Goal: Information Seeking & Learning: Check status

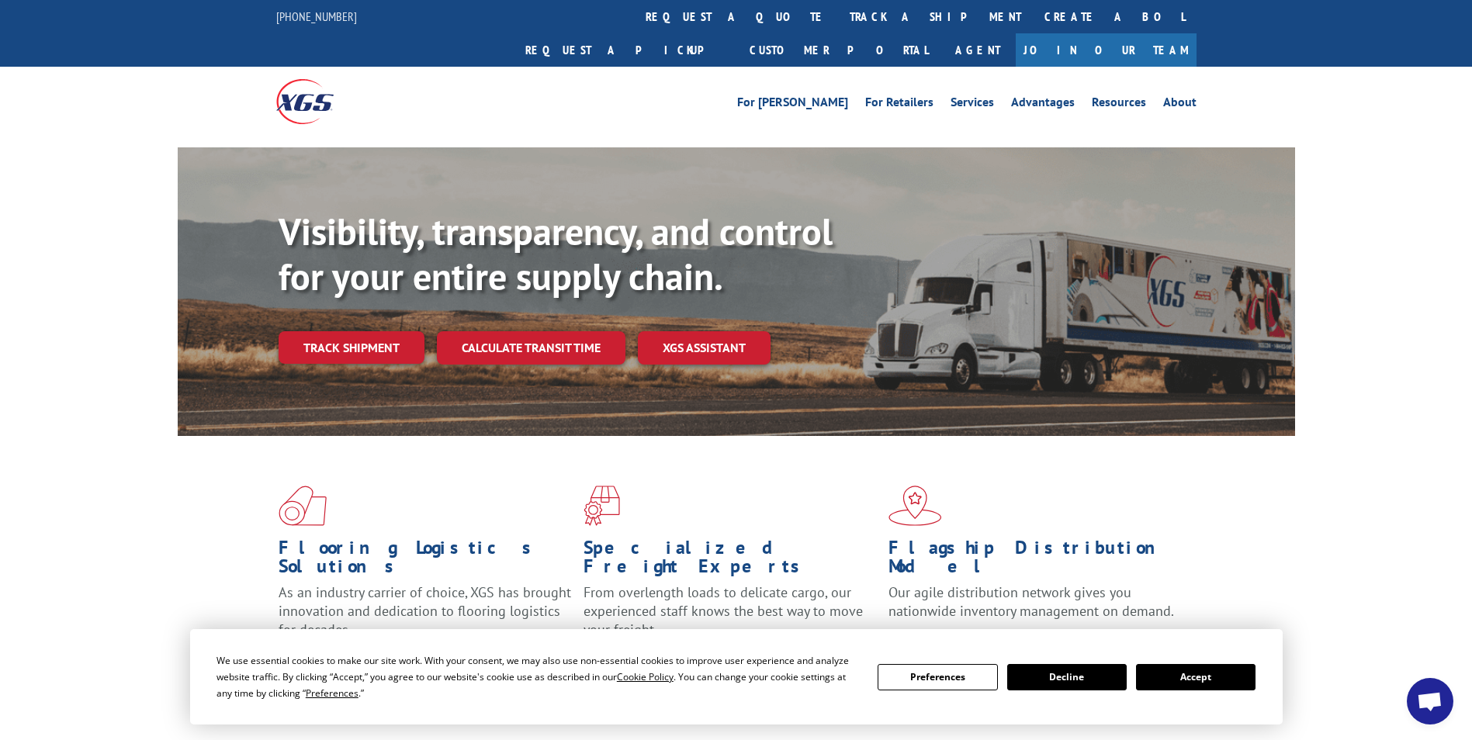
click at [393, 331] on link "Track shipment" at bounding box center [352, 347] width 146 height 33
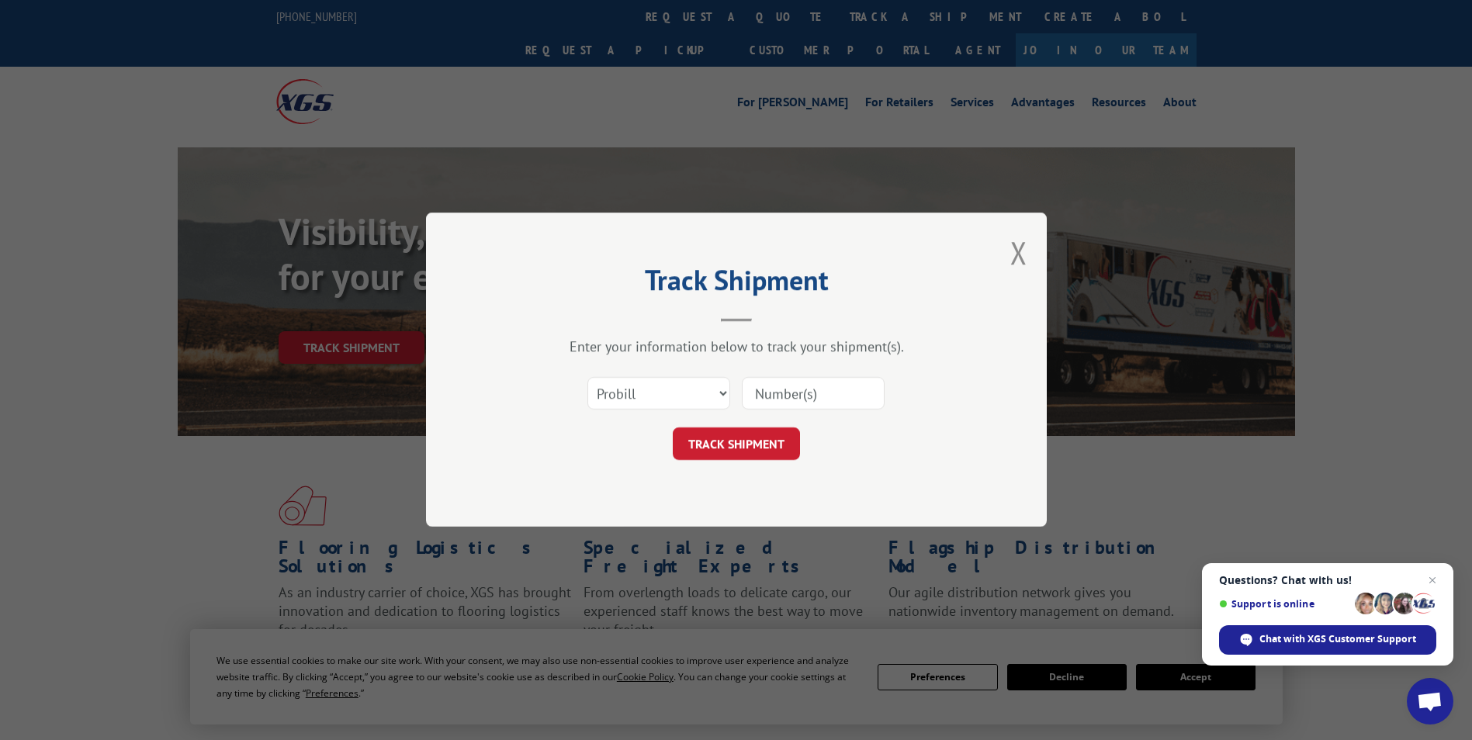
paste input "3385429"
type input "3385429"
click at [768, 454] on button "TRACK SHIPMENT" at bounding box center [736, 444] width 127 height 33
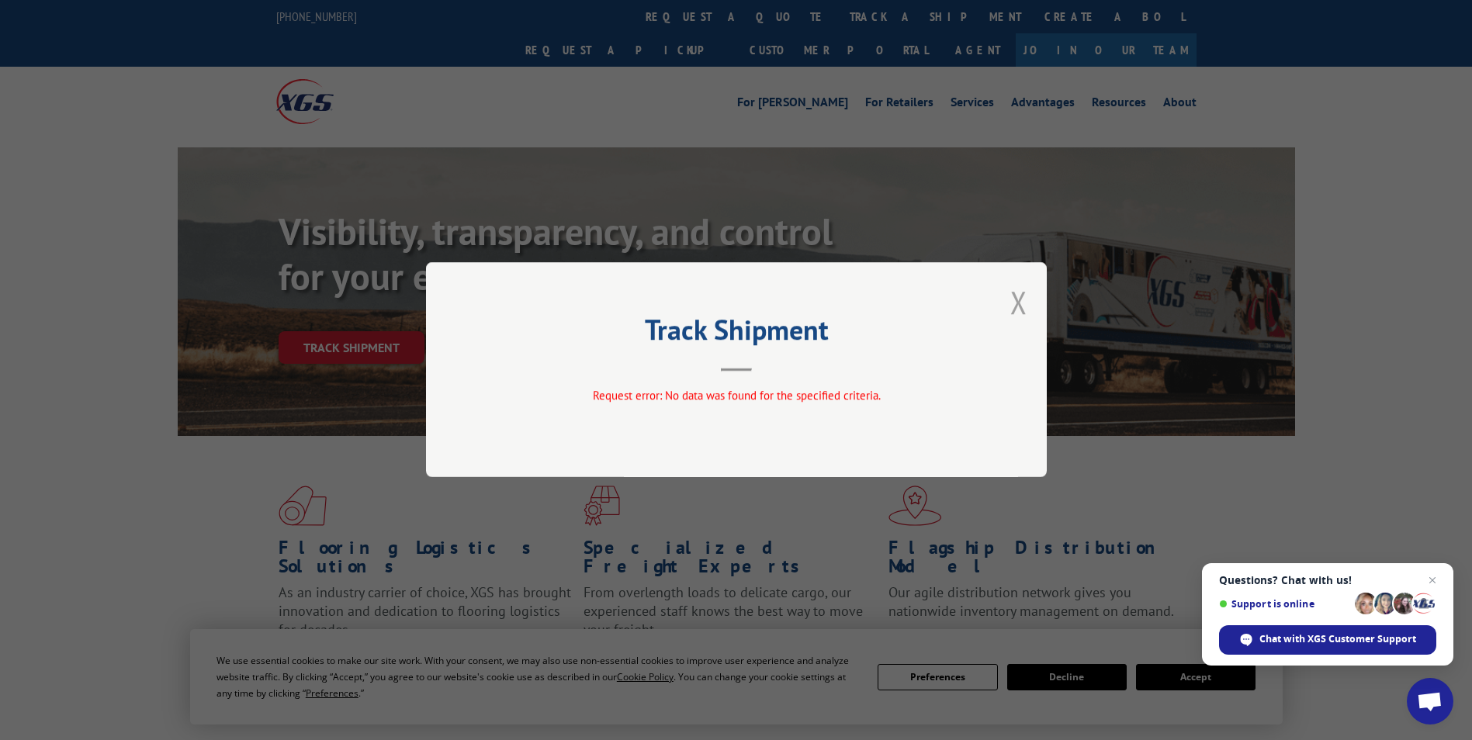
click at [1020, 304] on button "Close modal" at bounding box center [1018, 302] width 17 height 41
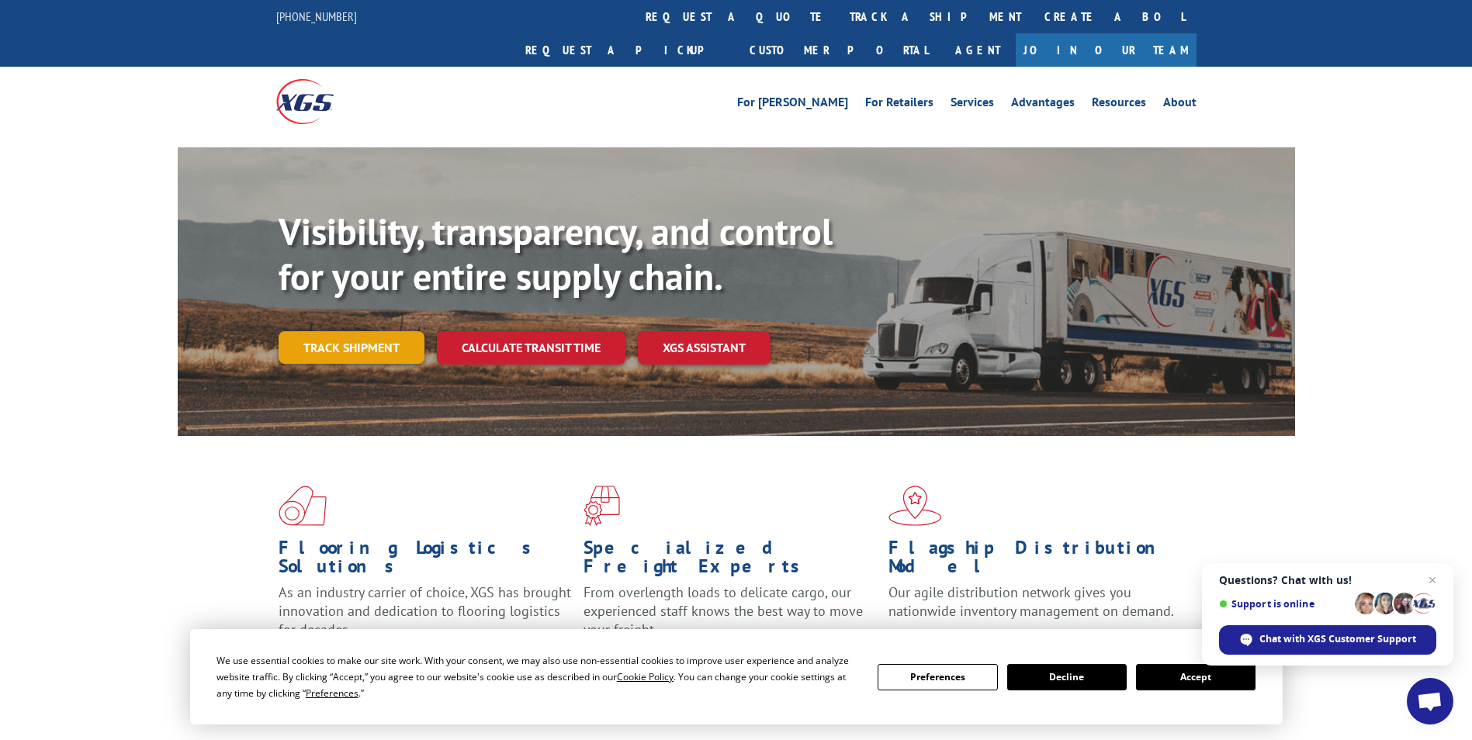
drag, startPoint x: 351, startPoint y: 312, endPoint x: 480, endPoint y: 358, distance: 136.2
click at [352, 331] on link "Track shipment" at bounding box center [352, 347] width 146 height 33
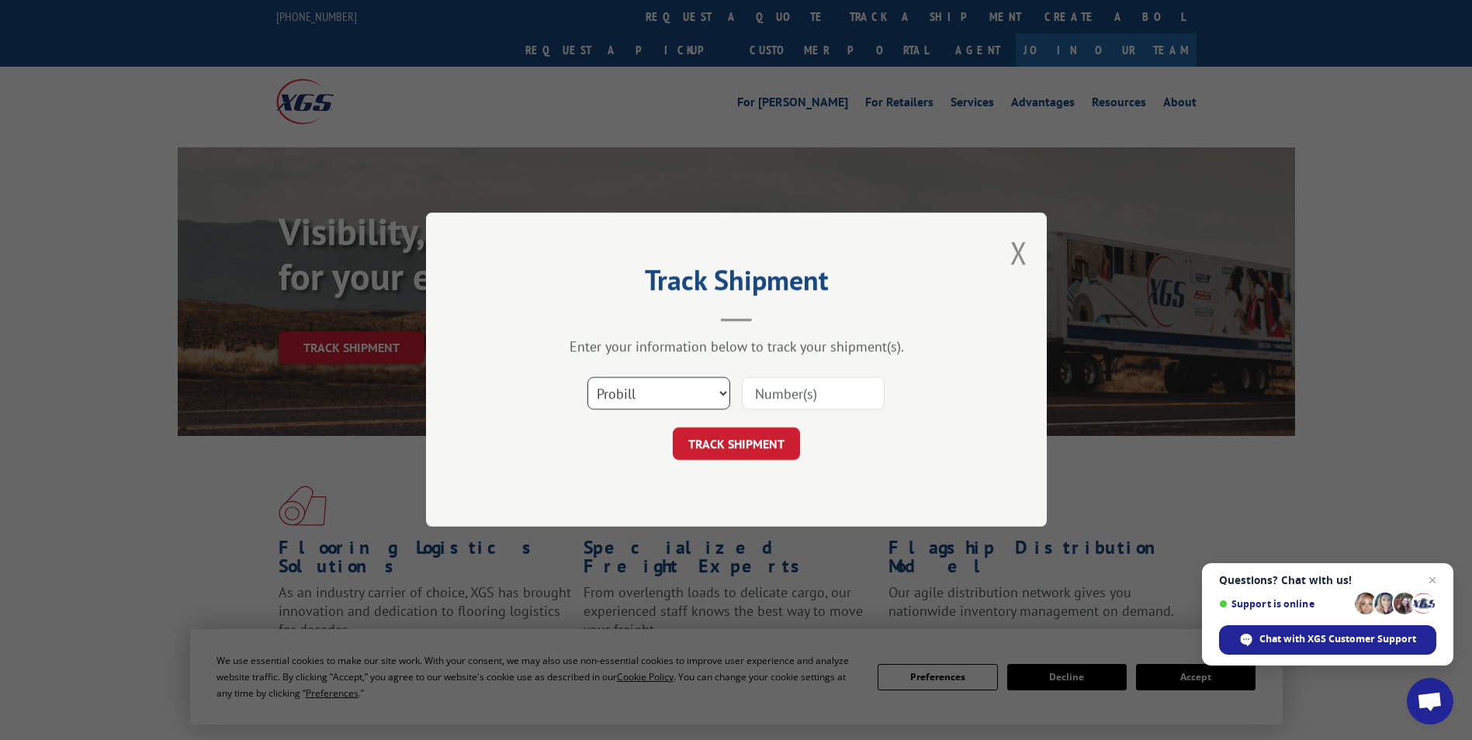
click at [723, 392] on select "Select category... Probill BOL PO" at bounding box center [658, 394] width 143 height 33
select select "bol"
click at [587, 378] on select "Select category... Probill BOL PO" at bounding box center [658, 394] width 143 height 33
paste input "3385429"
type input "3385429"
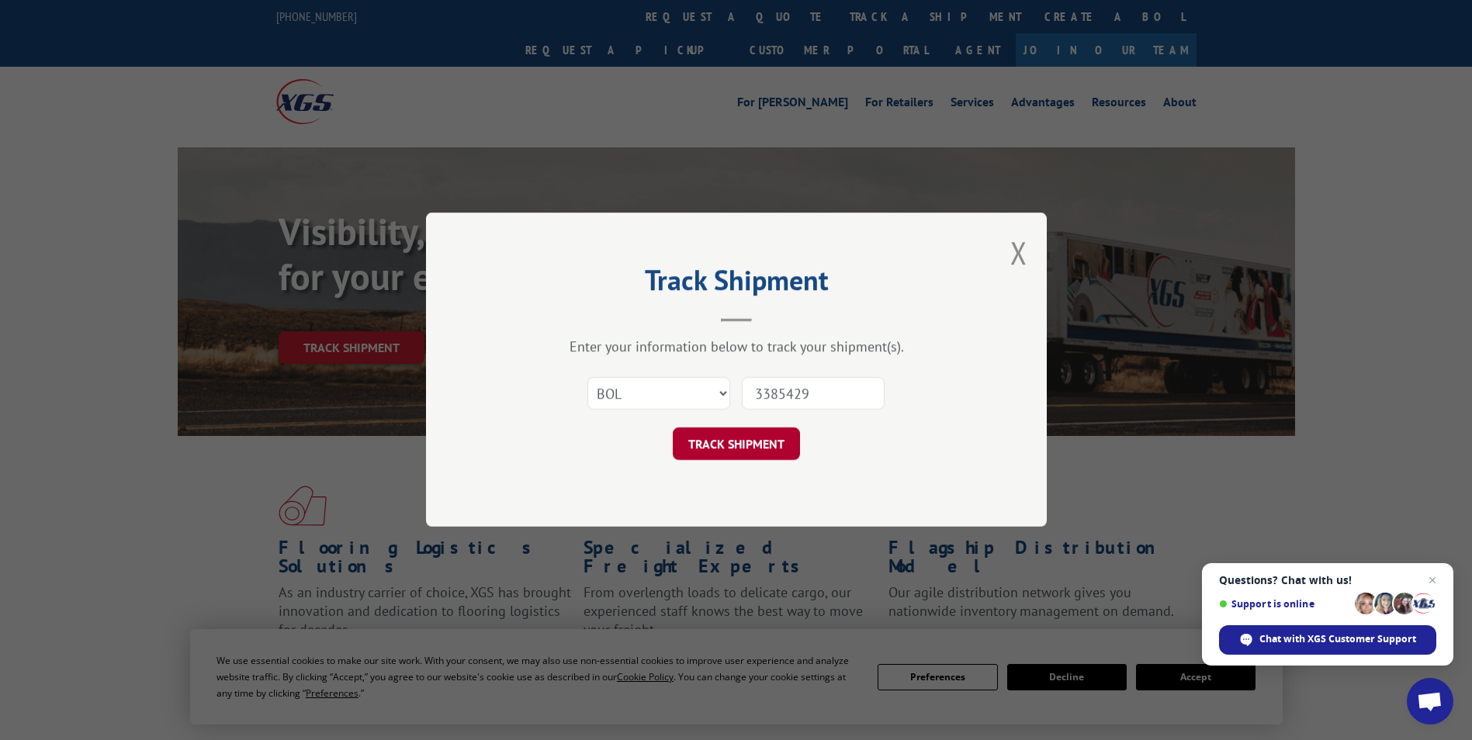
click at [726, 448] on button "TRACK SHIPMENT" at bounding box center [736, 444] width 127 height 33
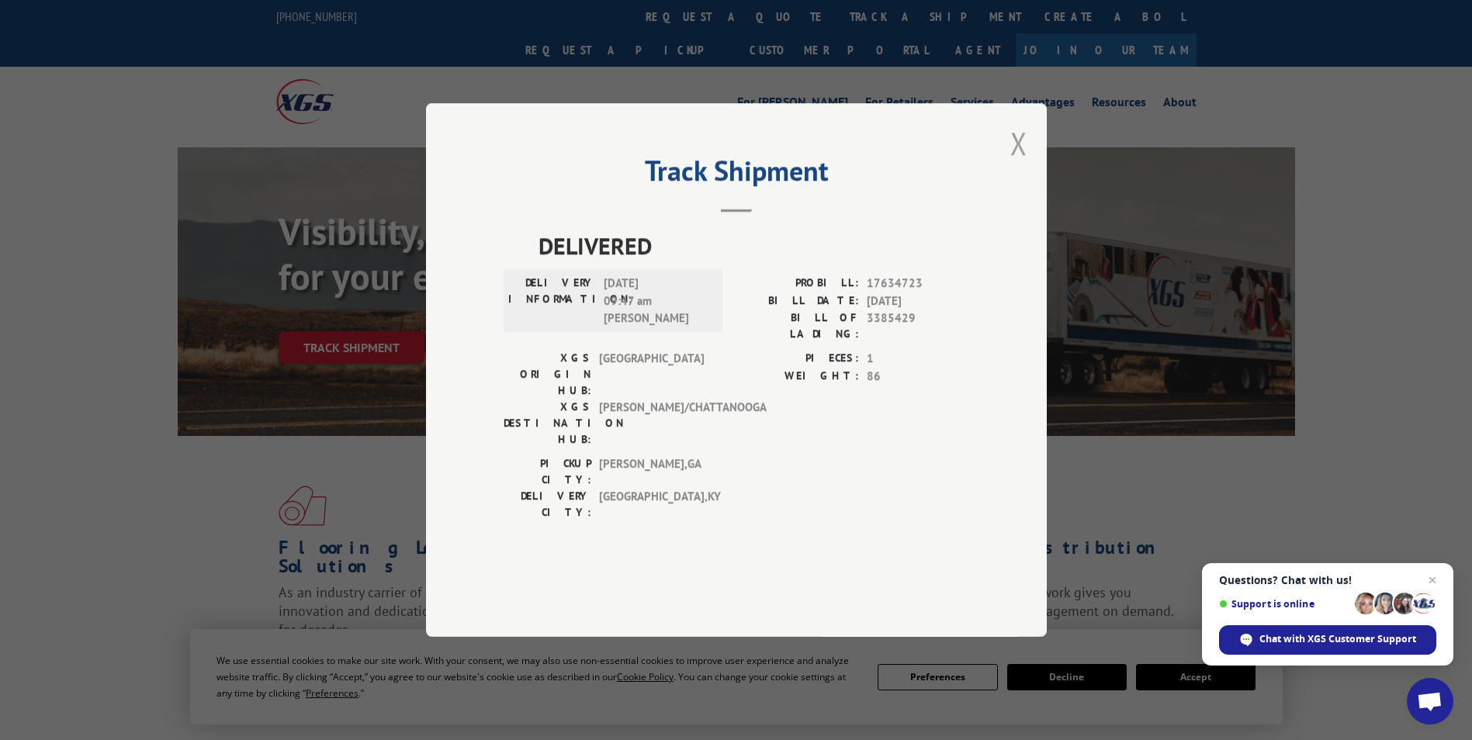
click at [1016, 164] on button "Close modal" at bounding box center [1018, 143] width 17 height 41
